Goal: Information Seeking & Learning: Learn about a topic

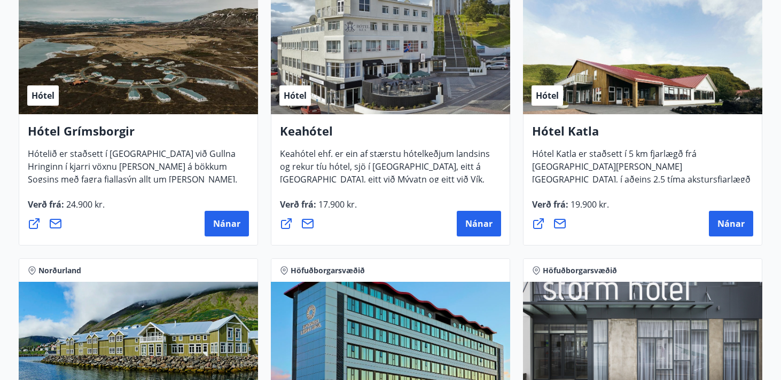
scroll to position [536, 0]
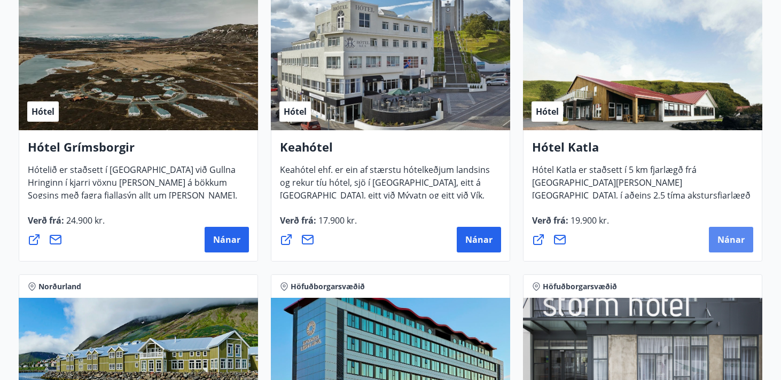
click at [727, 238] on span "Nánar" at bounding box center [730, 240] width 27 height 12
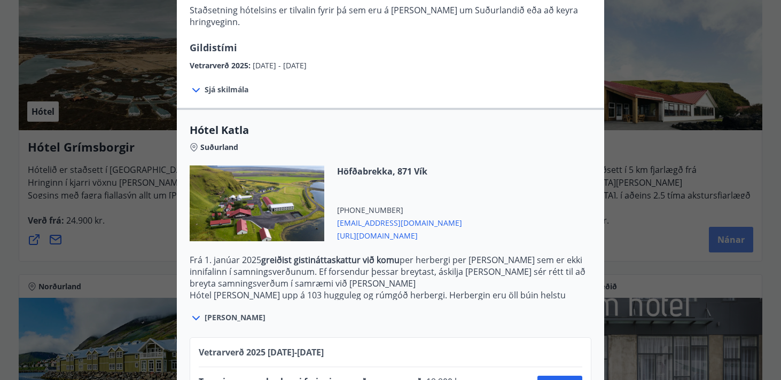
scroll to position [238, 0]
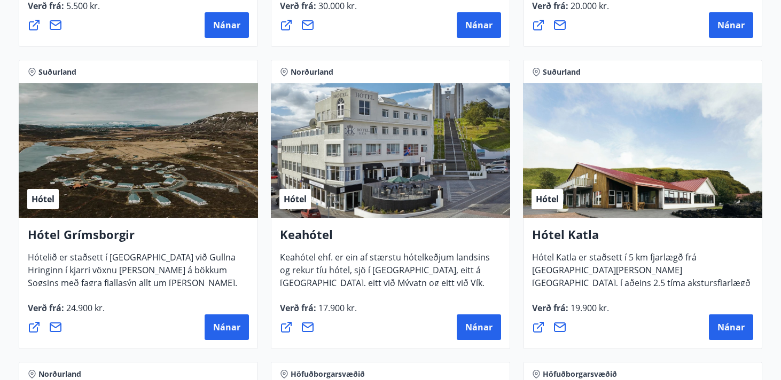
scroll to position [491, 0]
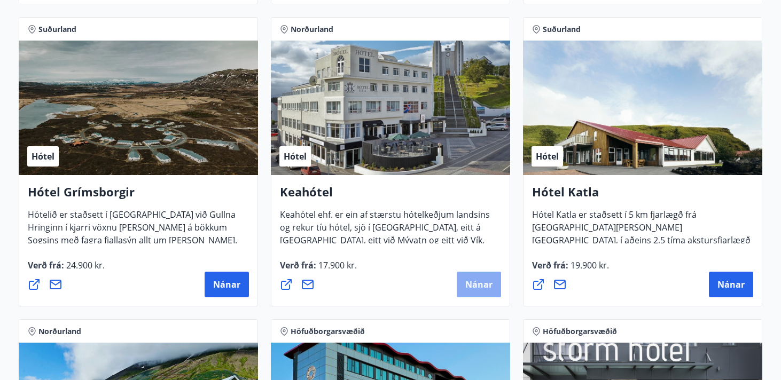
click at [474, 287] on span "Nánar" at bounding box center [478, 285] width 27 height 12
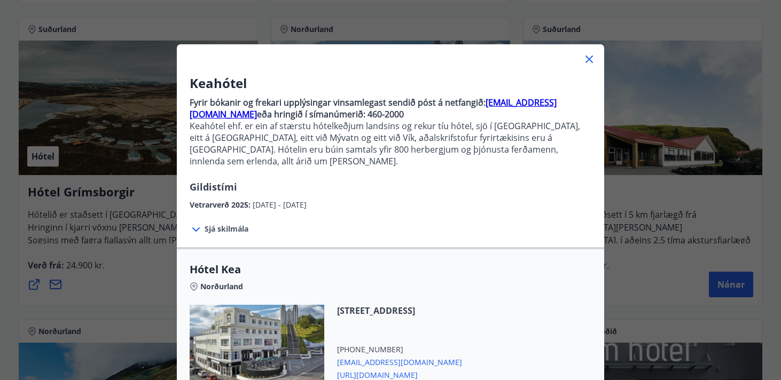
scroll to position [21, 0]
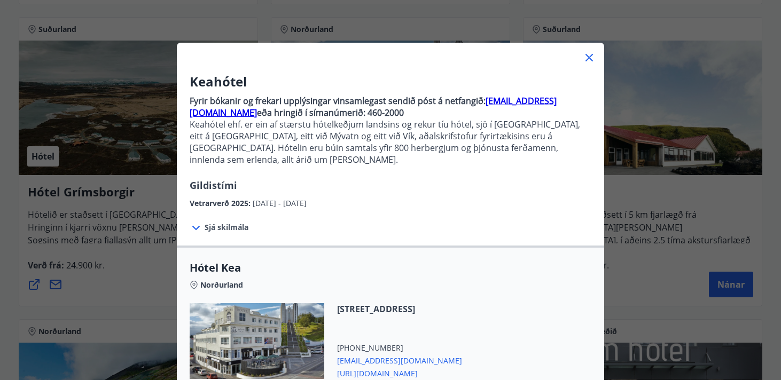
click at [589, 57] on icon at bounding box center [588, 57] width 7 height 7
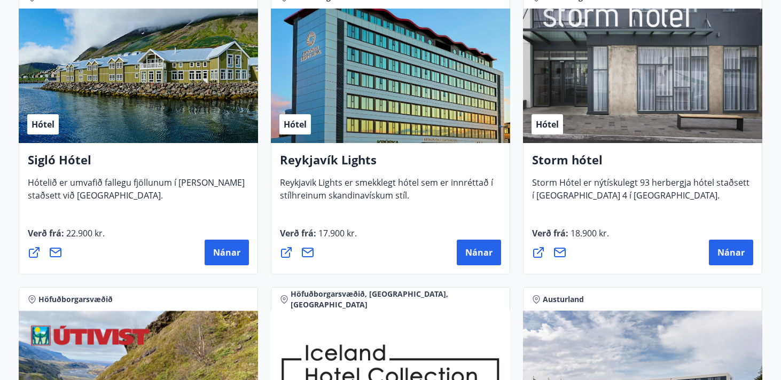
scroll to position [833, 0]
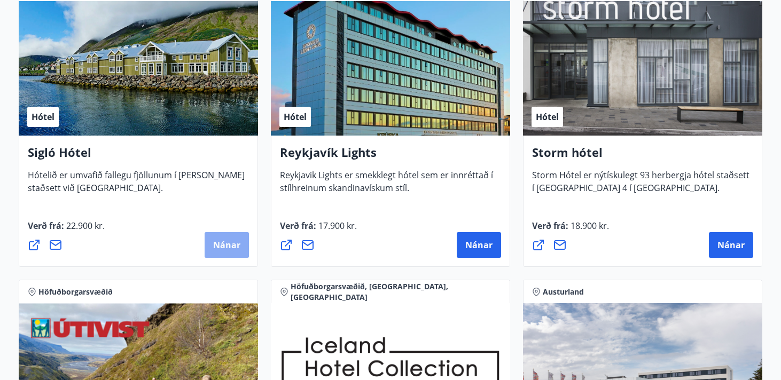
click at [222, 250] on span "Nánar" at bounding box center [226, 245] width 27 height 12
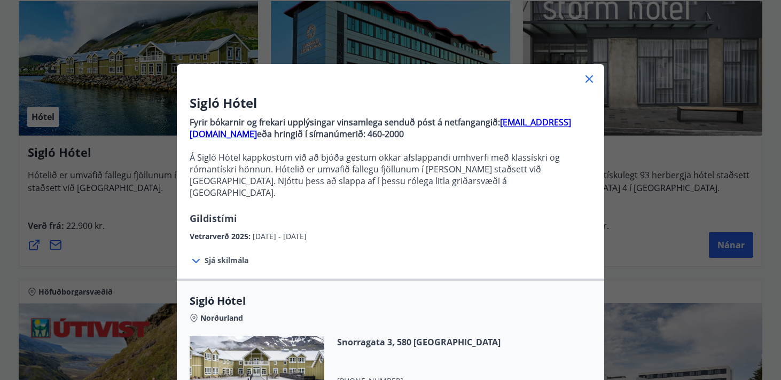
click at [230, 255] on span "Sjá skilmála" at bounding box center [226, 260] width 44 height 11
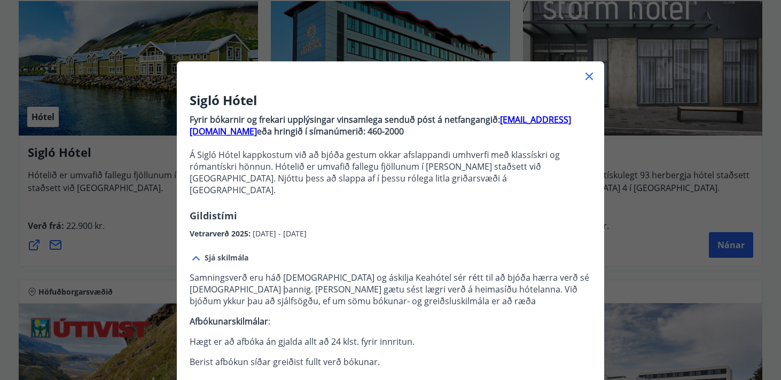
scroll to position [0, 0]
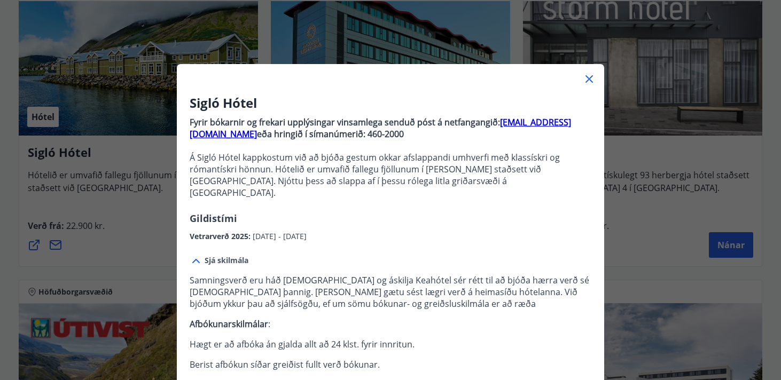
click at [586, 80] on icon at bounding box center [588, 79] width 13 height 13
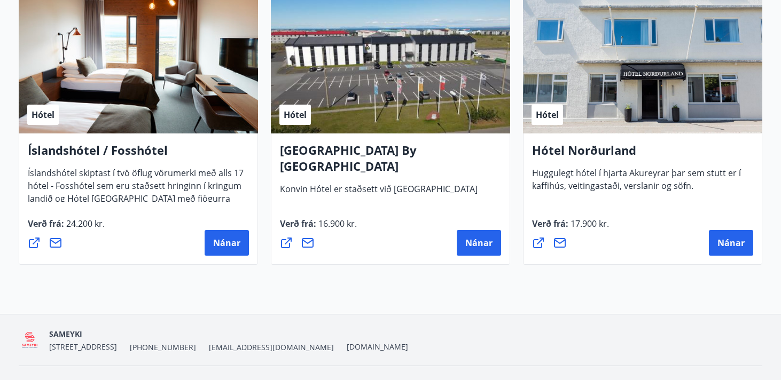
scroll to position [2672, 0]
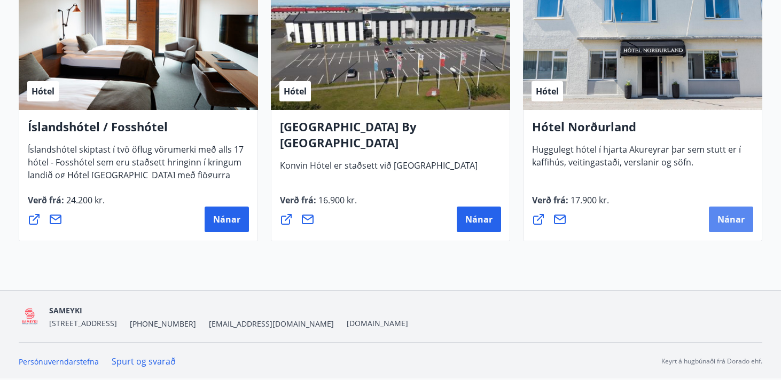
click at [720, 216] on span "Nánar" at bounding box center [730, 220] width 27 height 12
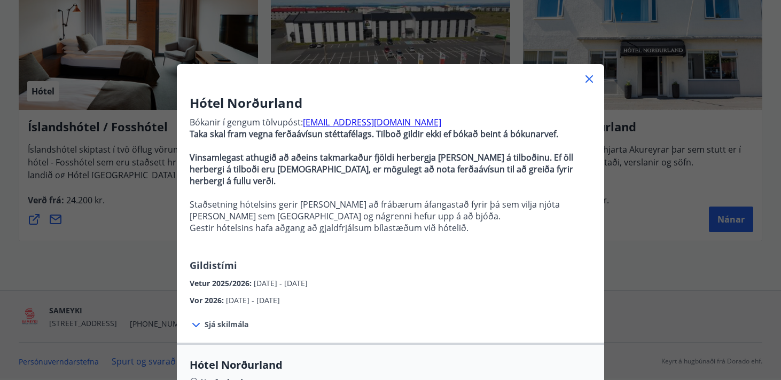
click at [224, 319] on span "Sjá skilmála" at bounding box center [226, 324] width 44 height 11
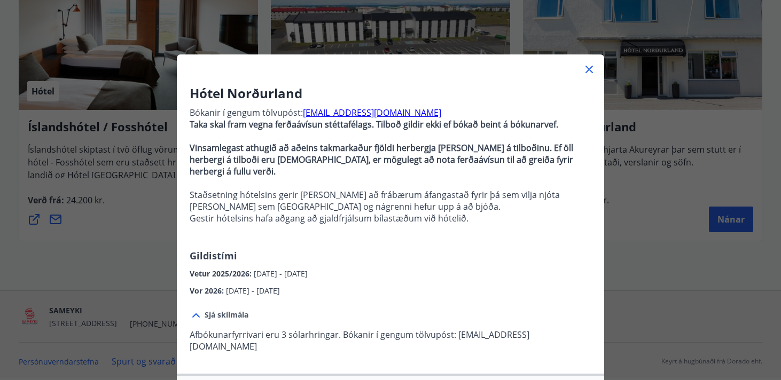
scroll to position [0, 0]
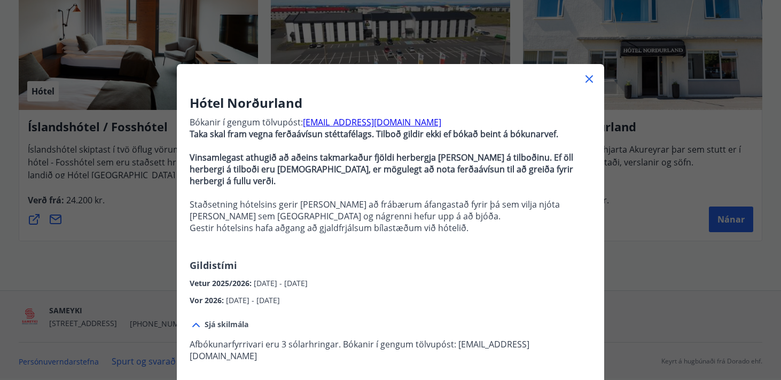
click at [590, 78] on icon at bounding box center [588, 78] width 7 height 7
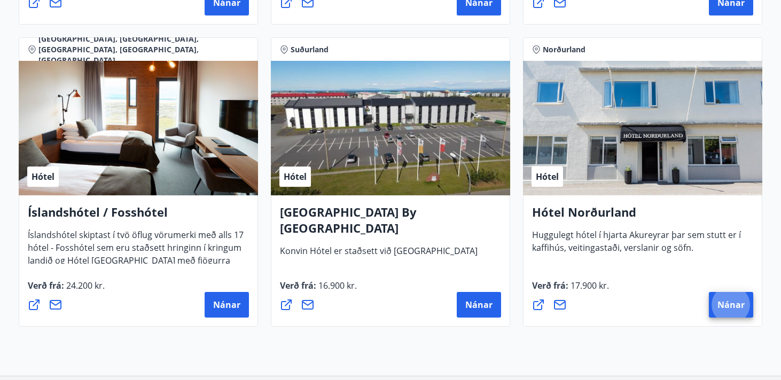
scroll to position [2565, 0]
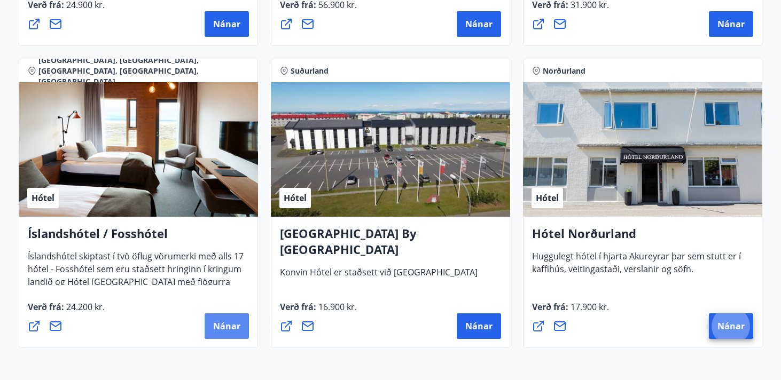
click at [226, 326] on span "Nánar" at bounding box center [226, 326] width 27 height 12
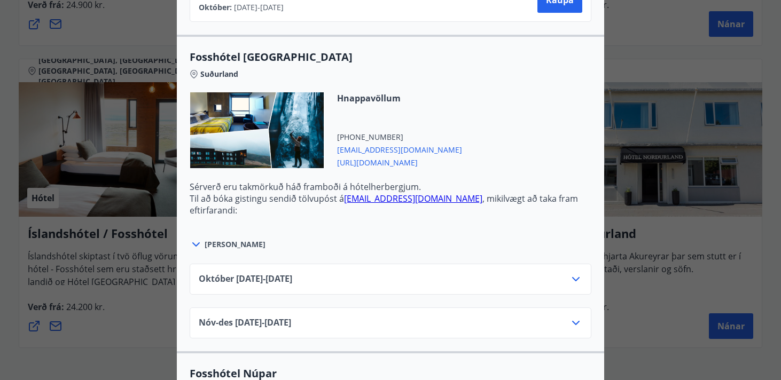
scroll to position [2776, 0]
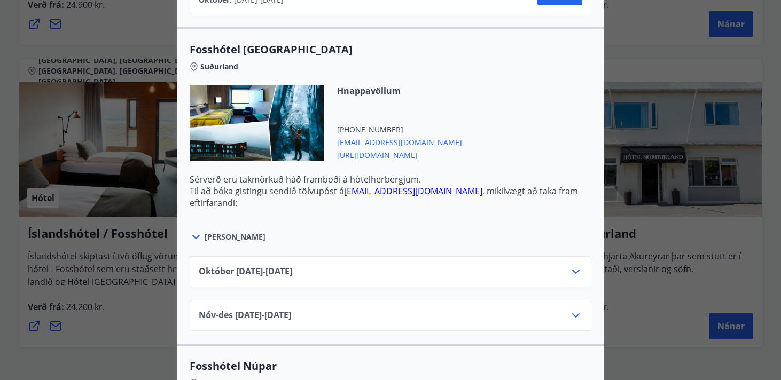
click at [195, 237] on icon at bounding box center [196, 237] width 13 height 13
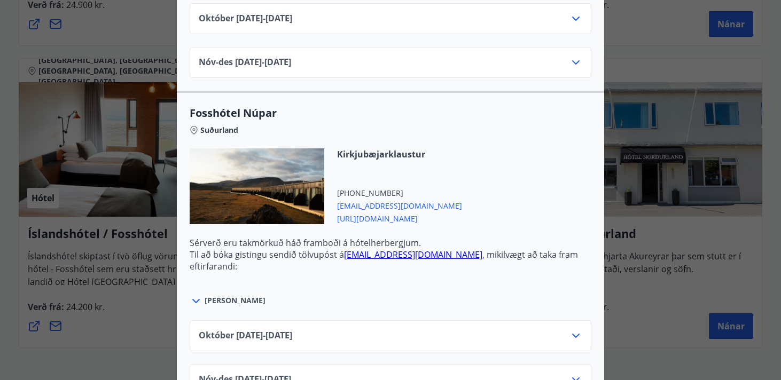
scroll to position [3122, 0]
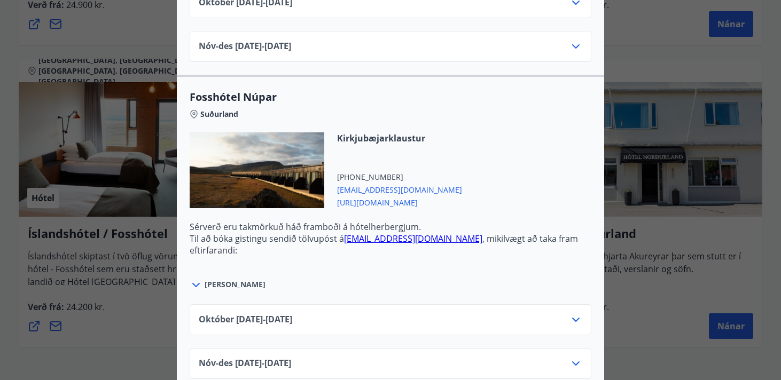
click at [574, 313] on icon at bounding box center [575, 319] width 13 height 13
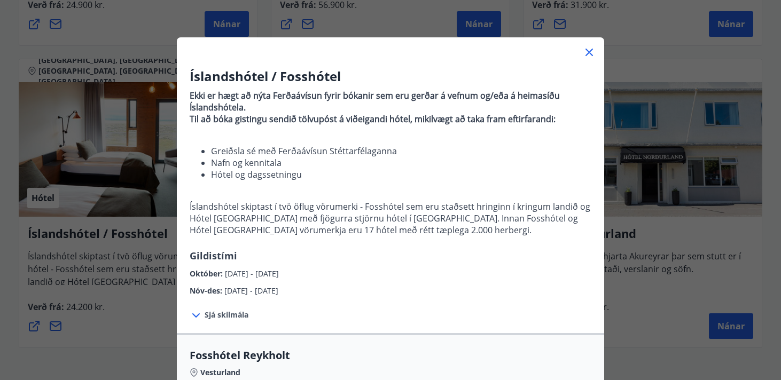
scroll to position [0, 0]
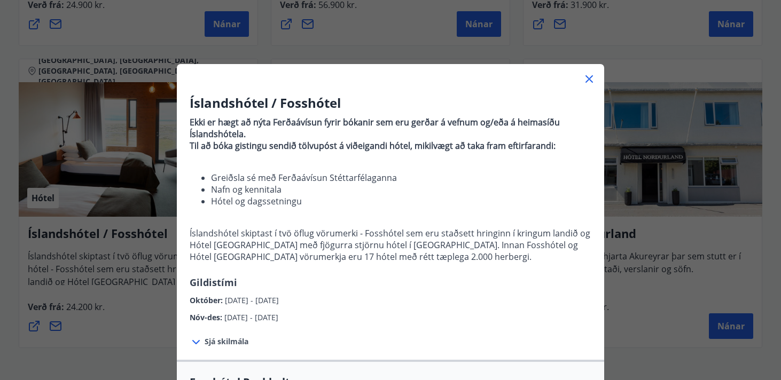
click at [590, 77] on icon at bounding box center [588, 79] width 13 height 13
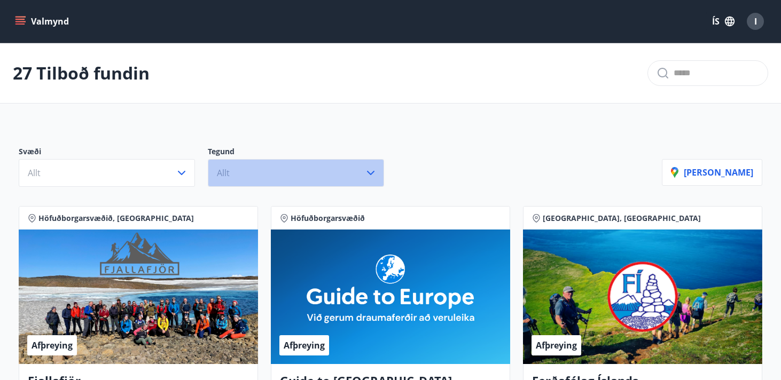
click at [374, 171] on icon "button" at bounding box center [370, 173] width 13 height 13
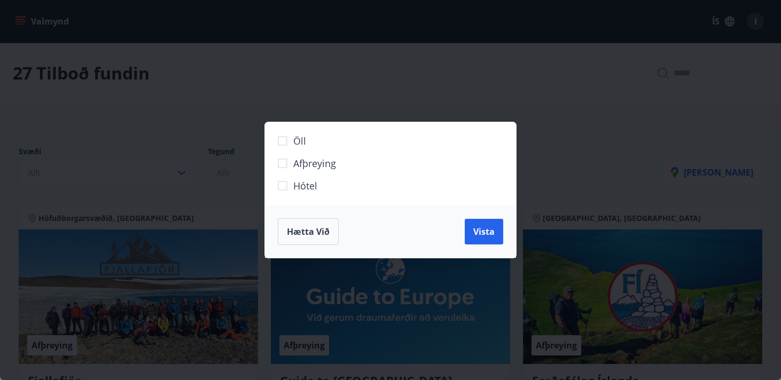
click at [572, 187] on div "Öll Afþreying Hótel Hætta við Vista" at bounding box center [390, 190] width 781 height 380
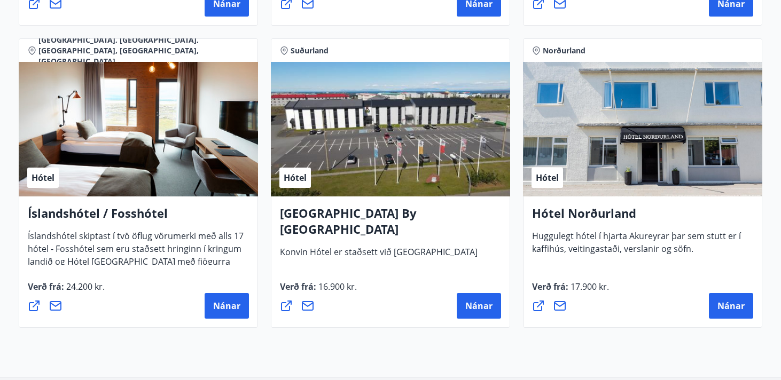
scroll to position [2589, 0]
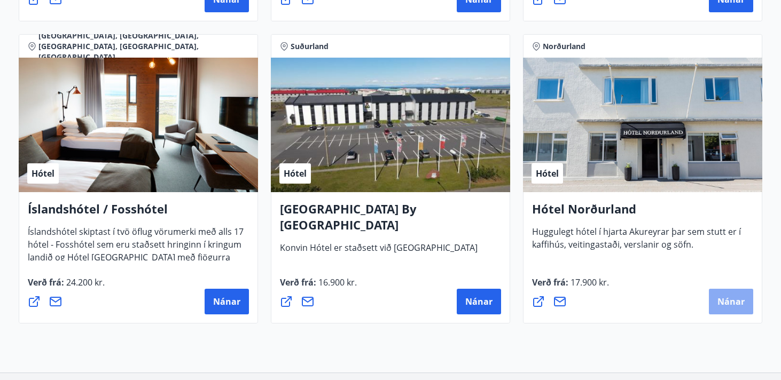
click at [730, 313] on button "Nánar" at bounding box center [730, 302] width 44 height 26
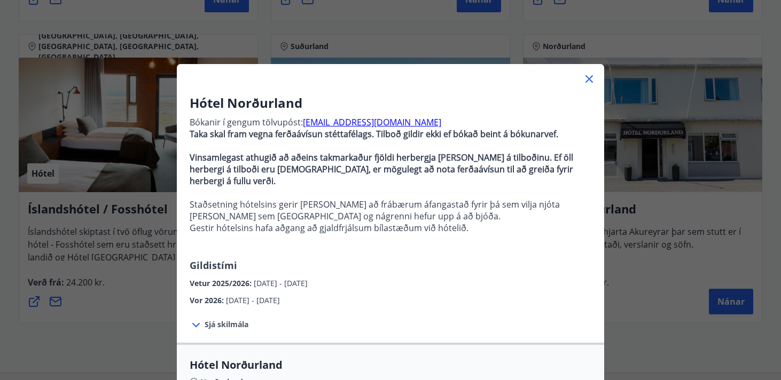
click at [211, 319] on span "Sjá skilmála" at bounding box center [226, 324] width 44 height 11
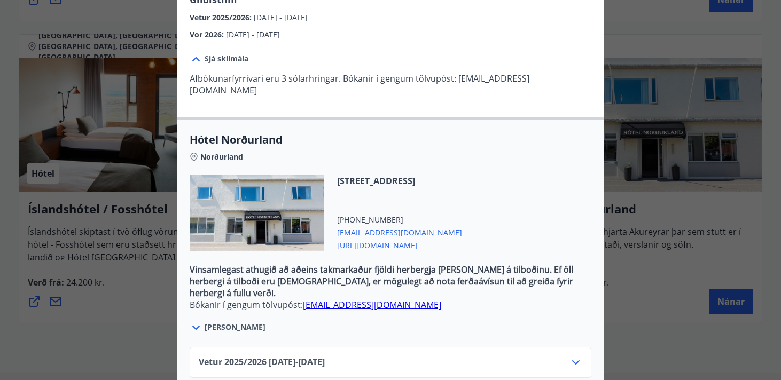
scroll to position [308, 0]
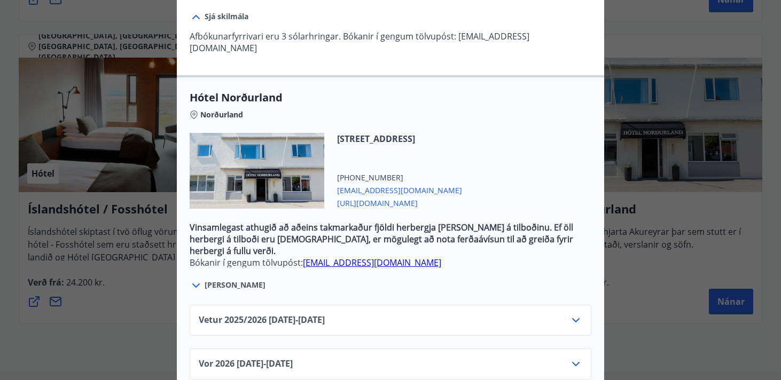
click at [199, 279] on icon at bounding box center [196, 285] width 13 height 13
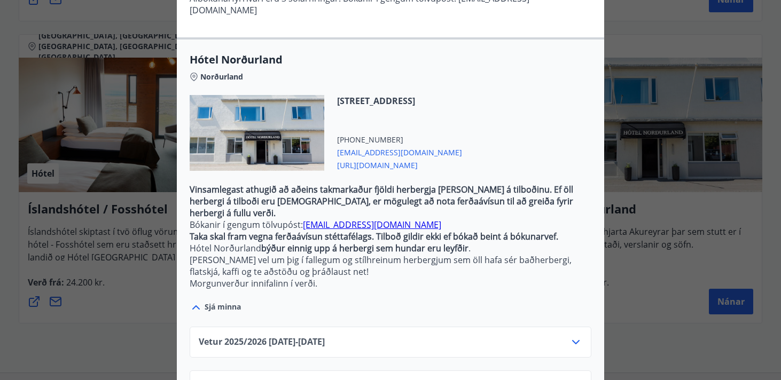
scroll to position [347, 0]
click at [277, 335] on span "Vetur 2025/2026 01.10.25 - 31.01.26" at bounding box center [262, 341] width 126 height 13
click at [579, 335] on icon at bounding box center [575, 341] width 13 height 13
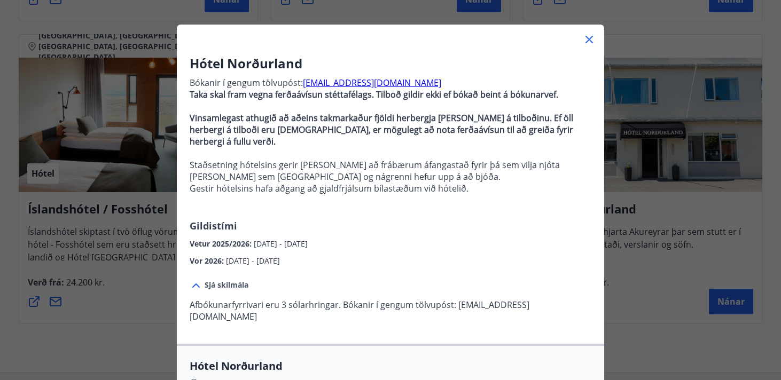
scroll to position [0, 0]
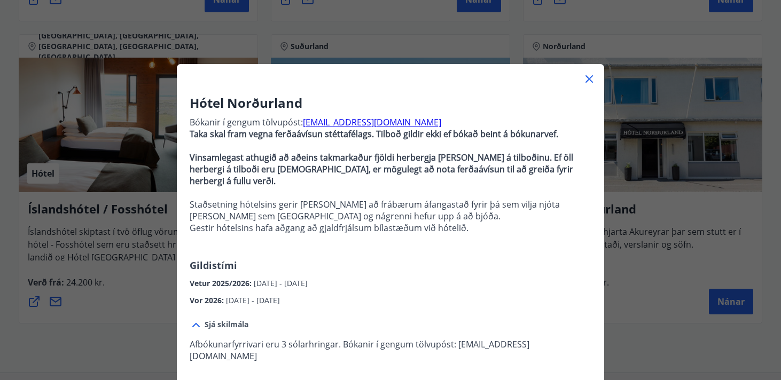
click at [590, 81] on icon at bounding box center [588, 78] width 7 height 7
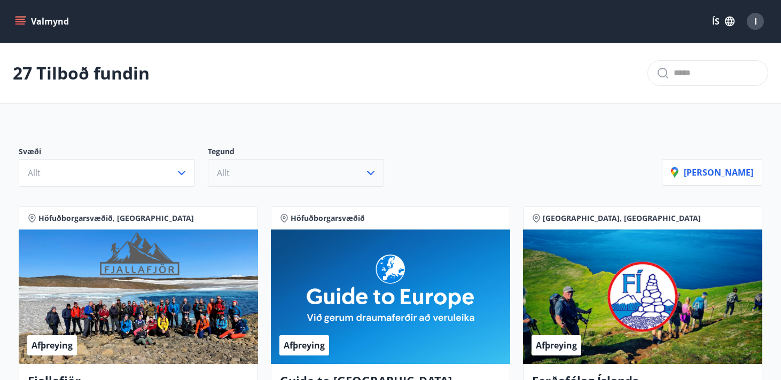
click at [21, 23] on icon "menu" at bounding box center [20, 21] width 11 height 11
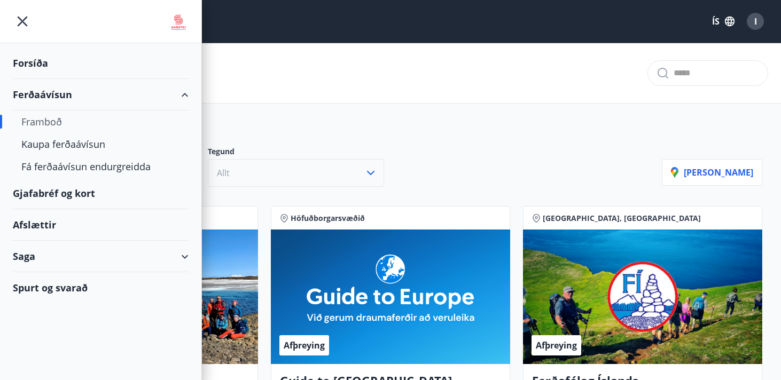
click at [52, 97] on div "Ferðaávísun" at bounding box center [101, 94] width 176 height 31
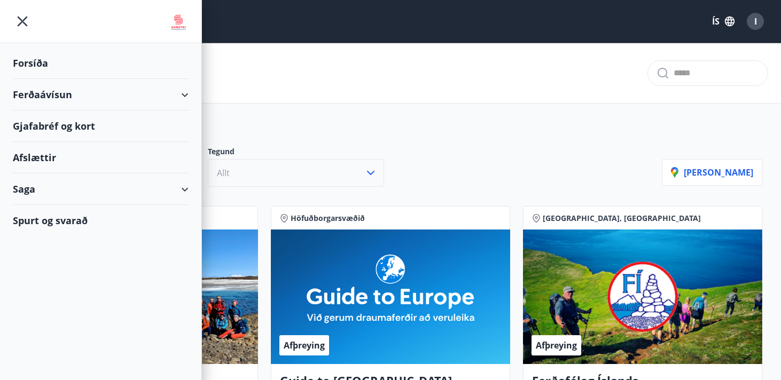
click at [52, 97] on div "Ferðaávísun" at bounding box center [101, 94] width 176 height 31
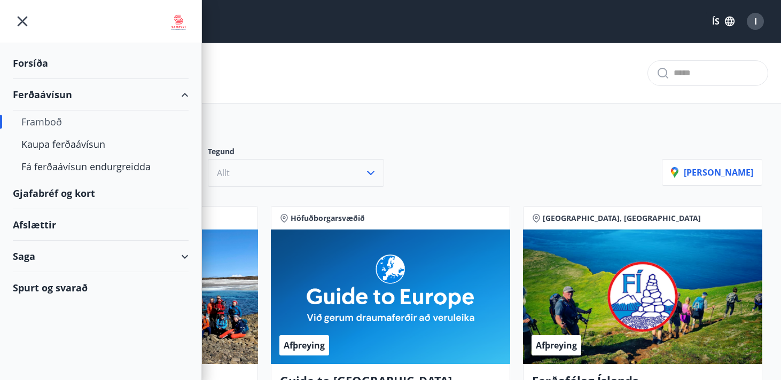
click at [51, 125] on div "Framboð" at bounding box center [100, 122] width 159 height 22
click at [53, 119] on div "Framboð" at bounding box center [100, 122] width 159 height 22
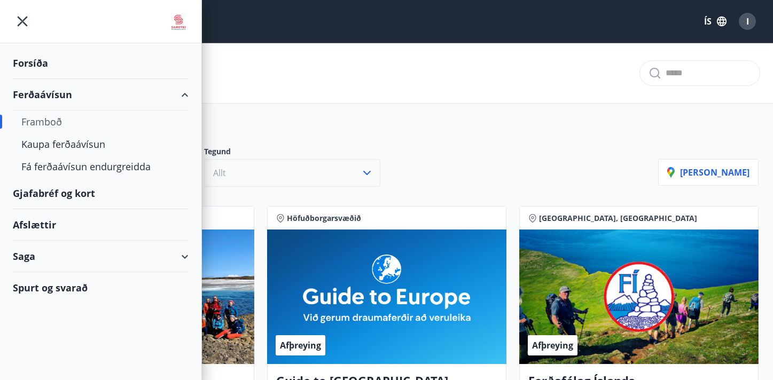
click at [42, 120] on div "Framboð" at bounding box center [100, 122] width 159 height 22
click at [49, 124] on div "Framboð" at bounding box center [100, 122] width 159 height 22
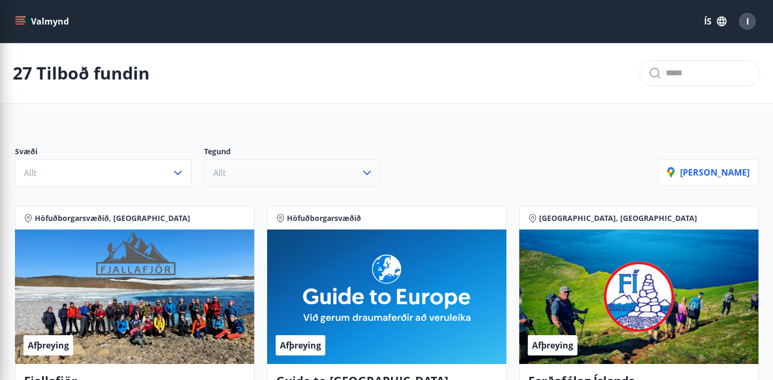
click at [271, 130] on div "Svæði Allt Tegund Allt Sýna kort" at bounding box center [386, 162] width 769 height 75
click at [25, 21] on icon "menu" at bounding box center [21, 21] width 12 height 1
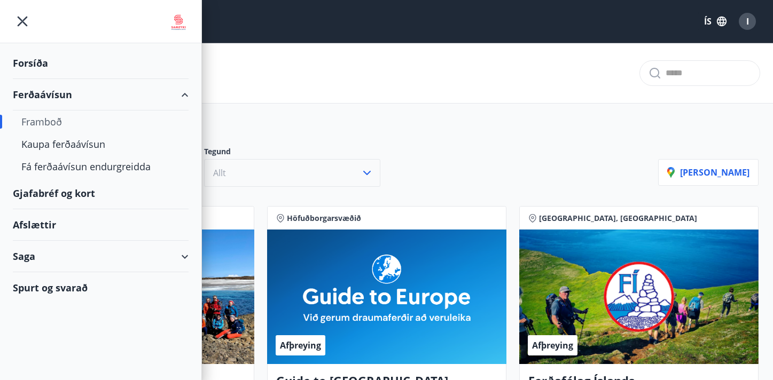
click at [44, 120] on div "Framboð" at bounding box center [100, 122] width 159 height 22
click at [51, 146] on div "Kaupa ferðaávísun" at bounding box center [100, 144] width 159 height 22
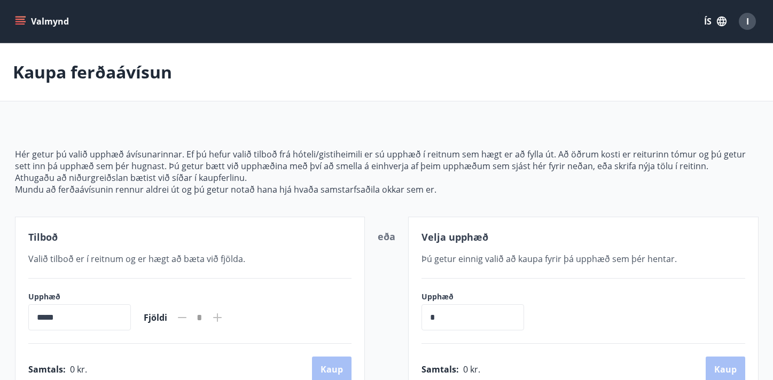
click at [21, 22] on icon "menu" at bounding box center [21, 21] width 12 height 1
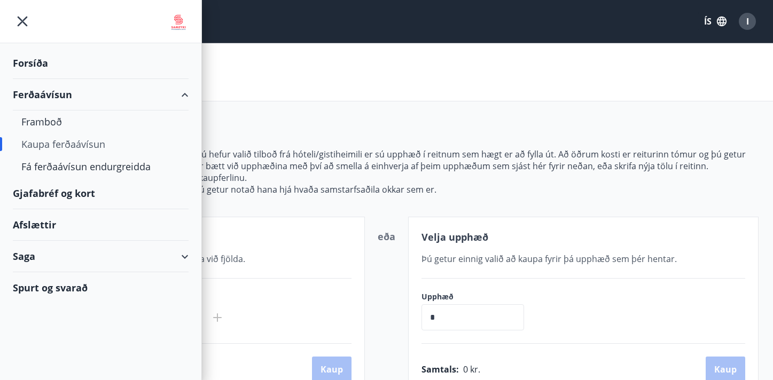
click at [66, 144] on div "Kaupa ferðaávísun" at bounding box center [100, 144] width 159 height 22
click at [74, 169] on div "Fá ferðaávísun endurgreidda" at bounding box center [100, 166] width 159 height 22
click at [73, 288] on div "Spurt og svarað" at bounding box center [101, 287] width 176 height 31
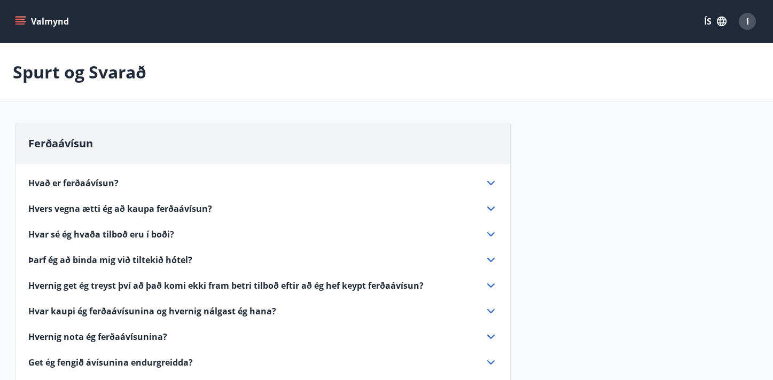
click at [491, 183] on icon at bounding box center [490, 183] width 7 height 4
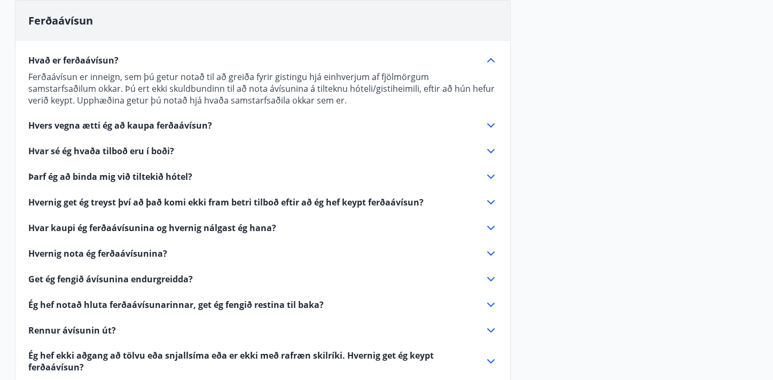
scroll to position [123, 0]
click at [497, 125] on icon at bounding box center [490, 125] width 13 height 13
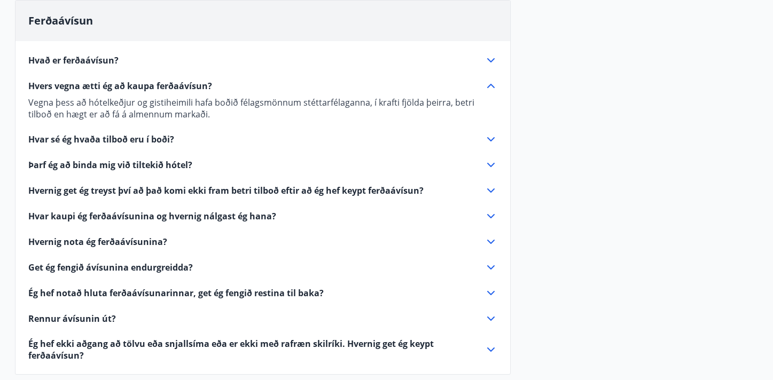
click at [490, 138] on icon at bounding box center [490, 139] width 13 height 13
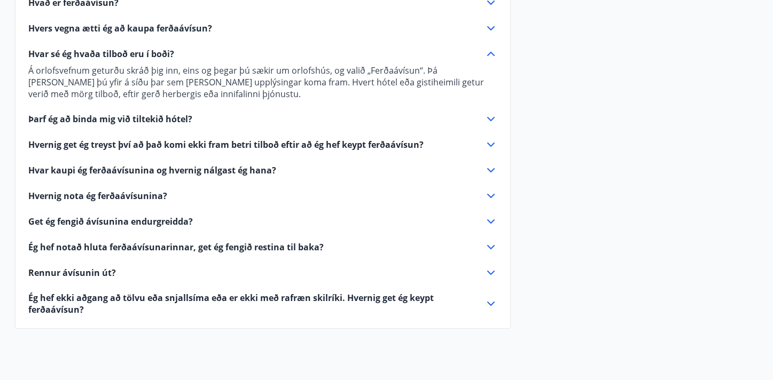
scroll to position [182, 0]
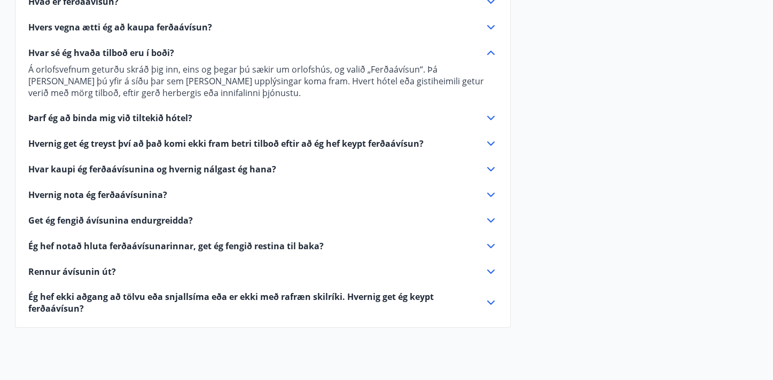
click at [487, 218] on icon at bounding box center [490, 220] width 13 height 13
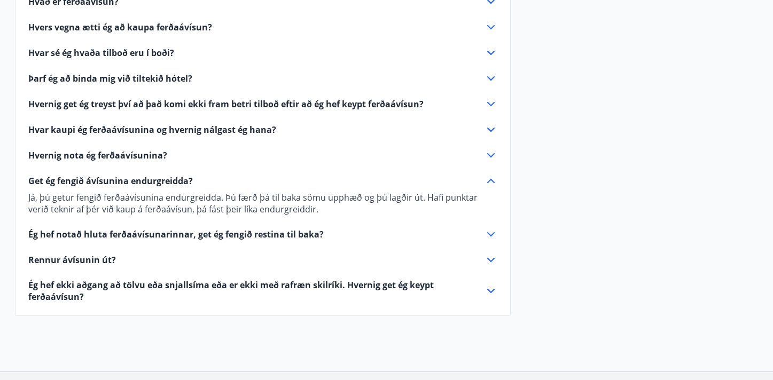
click at [490, 154] on icon at bounding box center [490, 155] width 13 height 13
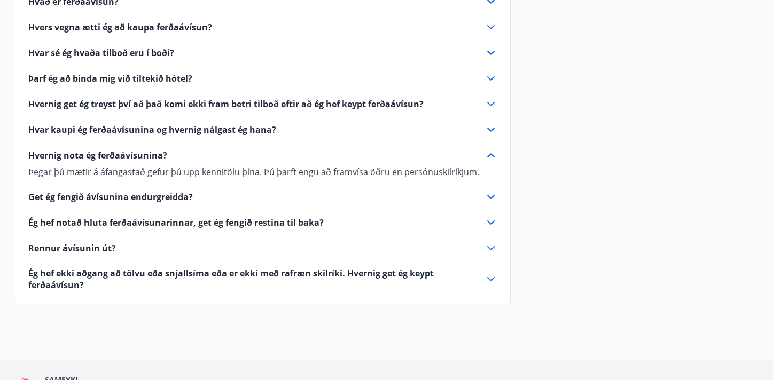
click at [299, 170] on p "Þegar þú mætir á áfangastað gefur þú upp kennitölu þína. Þú þarft engu að framv…" at bounding box center [262, 172] width 469 height 12
click at [492, 219] on icon at bounding box center [490, 222] width 13 height 13
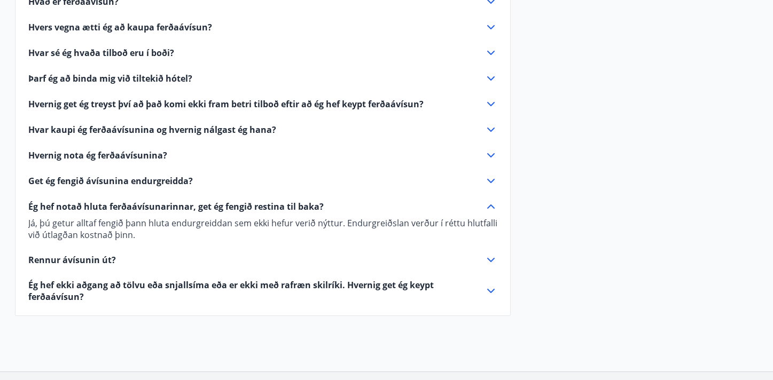
click at [491, 258] on icon at bounding box center [490, 260] width 13 height 13
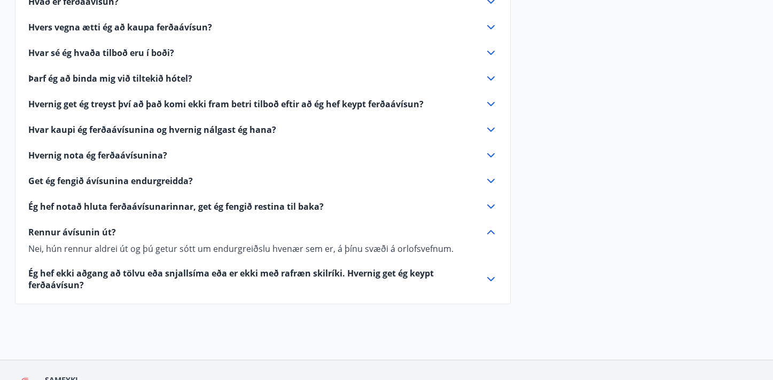
click at [491, 278] on icon at bounding box center [490, 279] width 13 height 13
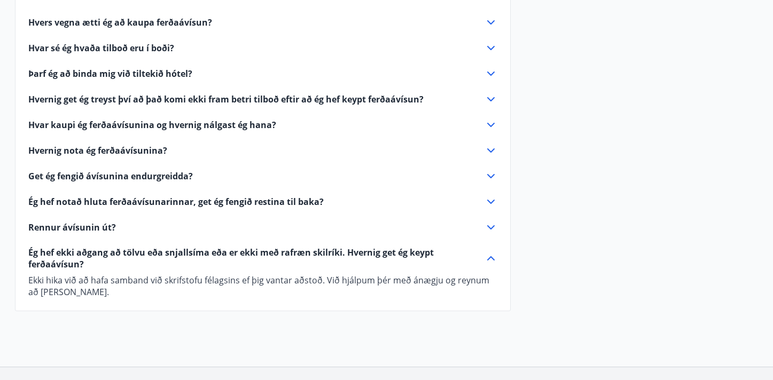
scroll to position [0, 0]
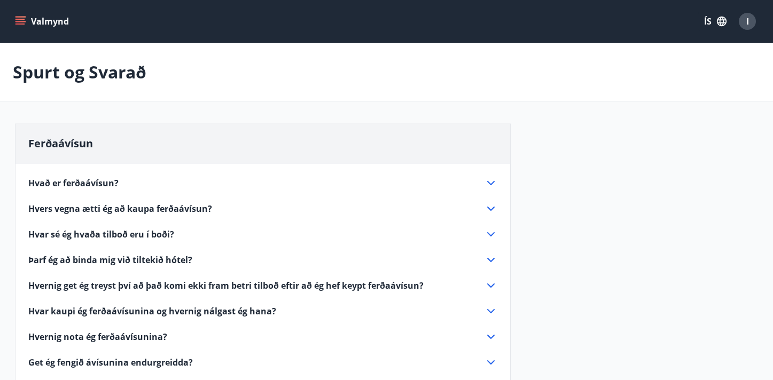
click at [23, 22] on icon "menu" at bounding box center [20, 21] width 11 height 11
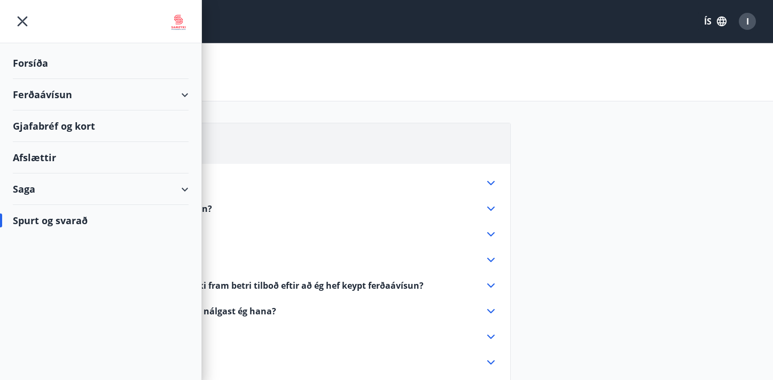
click at [183, 96] on div "Ferðaávísun" at bounding box center [101, 94] width 176 height 31
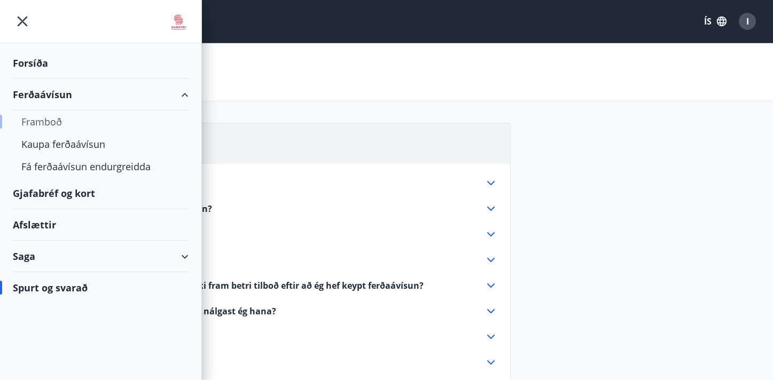
click at [51, 125] on div "Framboð" at bounding box center [100, 122] width 159 height 22
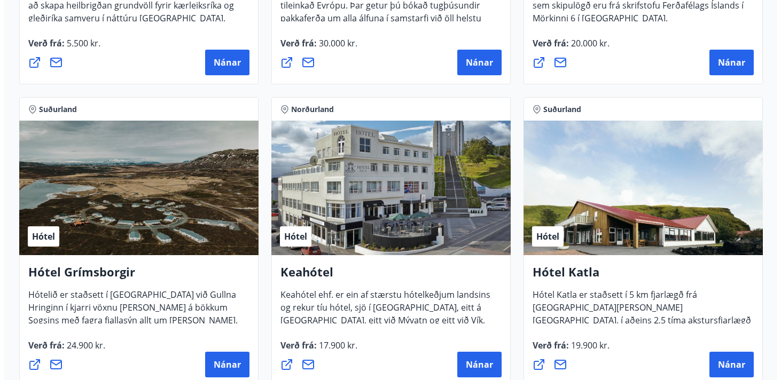
scroll to position [421, 0]
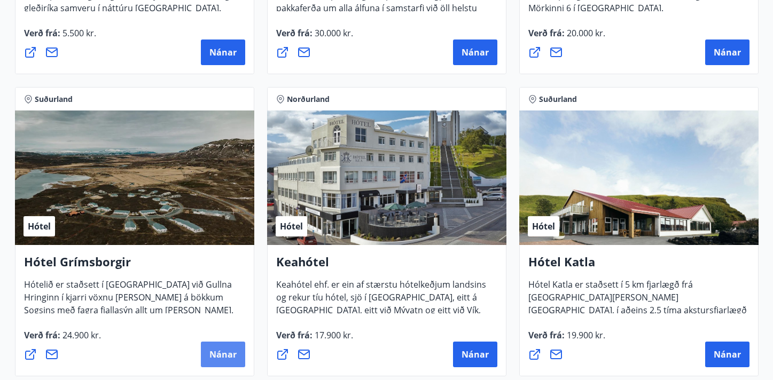
click at [218, 354] on span "Nánar" at bounding box center [222, 355] width 27 height 12
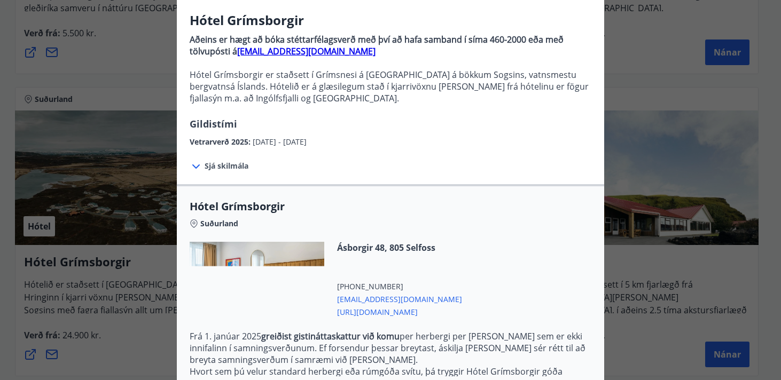
scroll to position [83, 0]
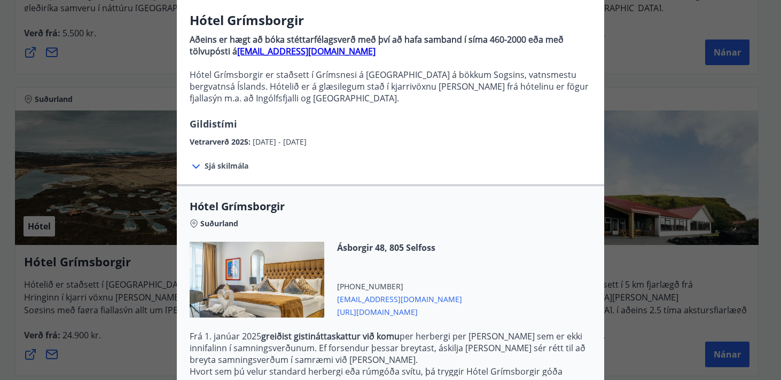
click at [225, 166] on span "Sjá skilmála" at bounding box center [226, 166] width 44 height 11
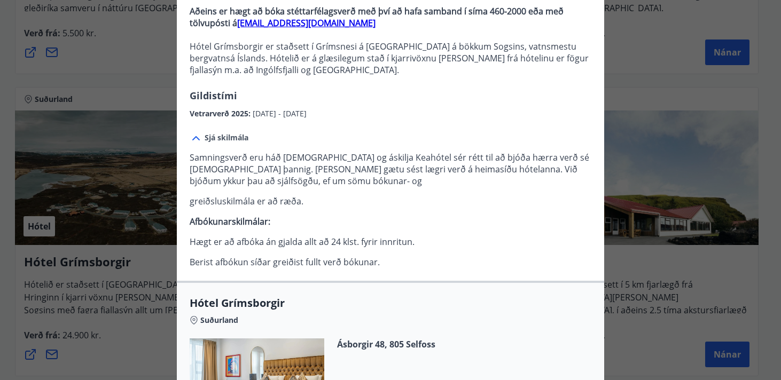
scroll to position [112, 0]
click at [317, 182] on p "Samningsverð eru háð bókunarstöðu og áskilja Keahótel sér rétt til að bjóða hær…" at bounding box center [390, 168] width 401 height 35
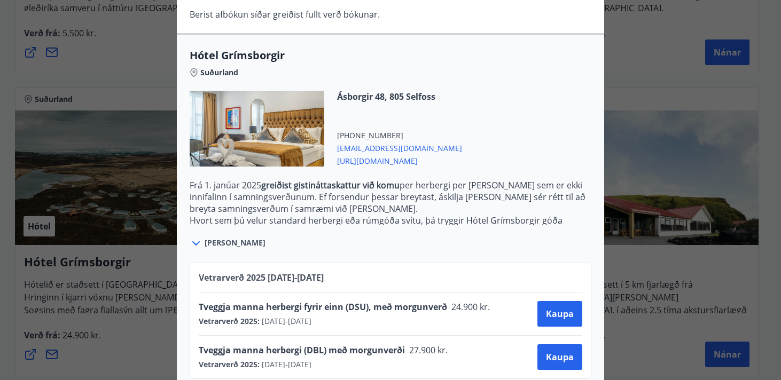
scroll to position [378, 0]
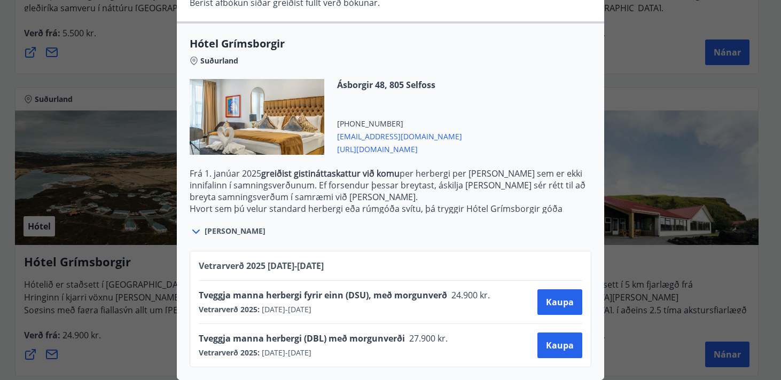
click at [395, 204] on p "Hvort sem þú velur standard herbergi eða rúmgóða svítu, þá tryggir Hótel Grímsb…" at bounding box center [390, 214] width 401 height 23
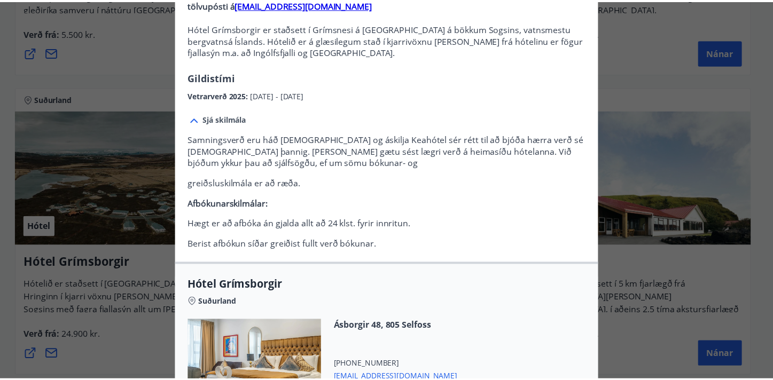
scroll to position [0, 0]
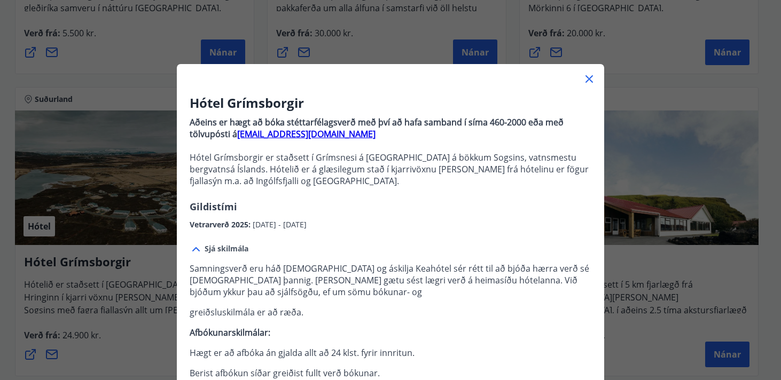
click at [582, 79] on icon at bounding box center [588, 79] width 13 height 13
